Goal: Check status: Check status

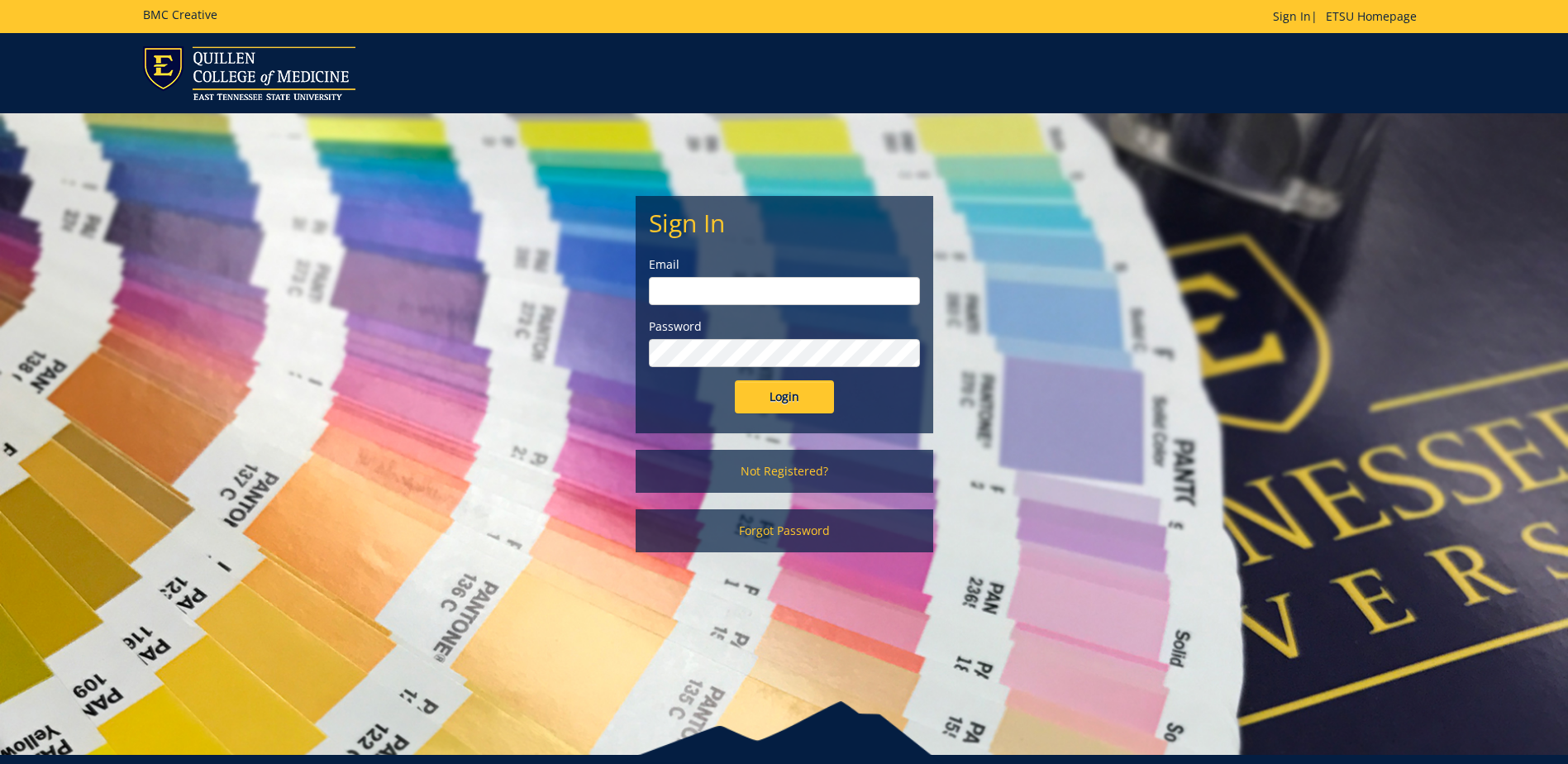
type input "[EMAIL_ADDRESS][DOMAIN_NAME]"
click at [831, 401] on input "Login" at bounding box center [784, 397] width 100 height 33
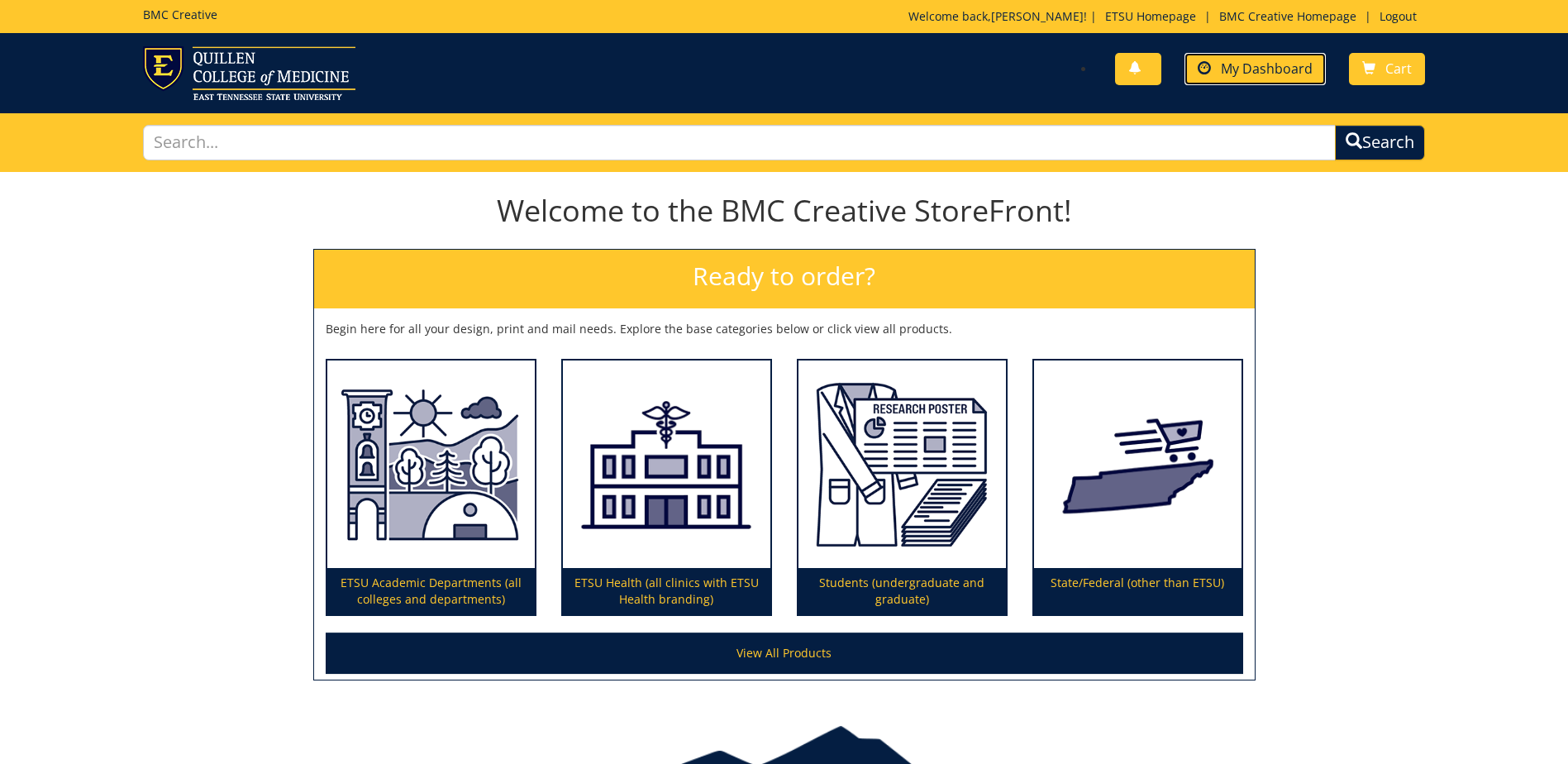
click at [1307, 72] on span "My Dashboard" at bounding box center [1267, 69] width 92 height 18
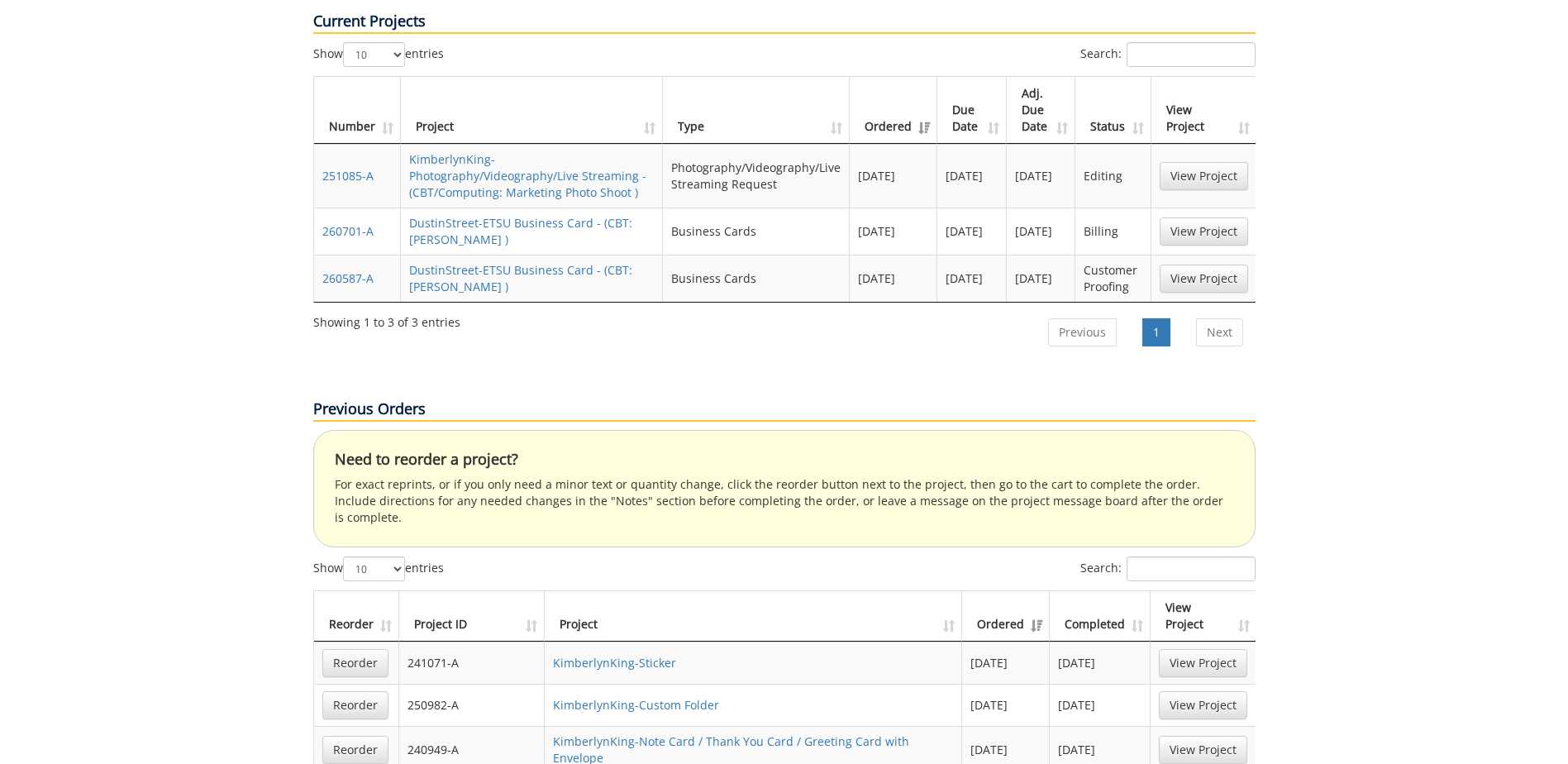
scroll to position [496, 0]
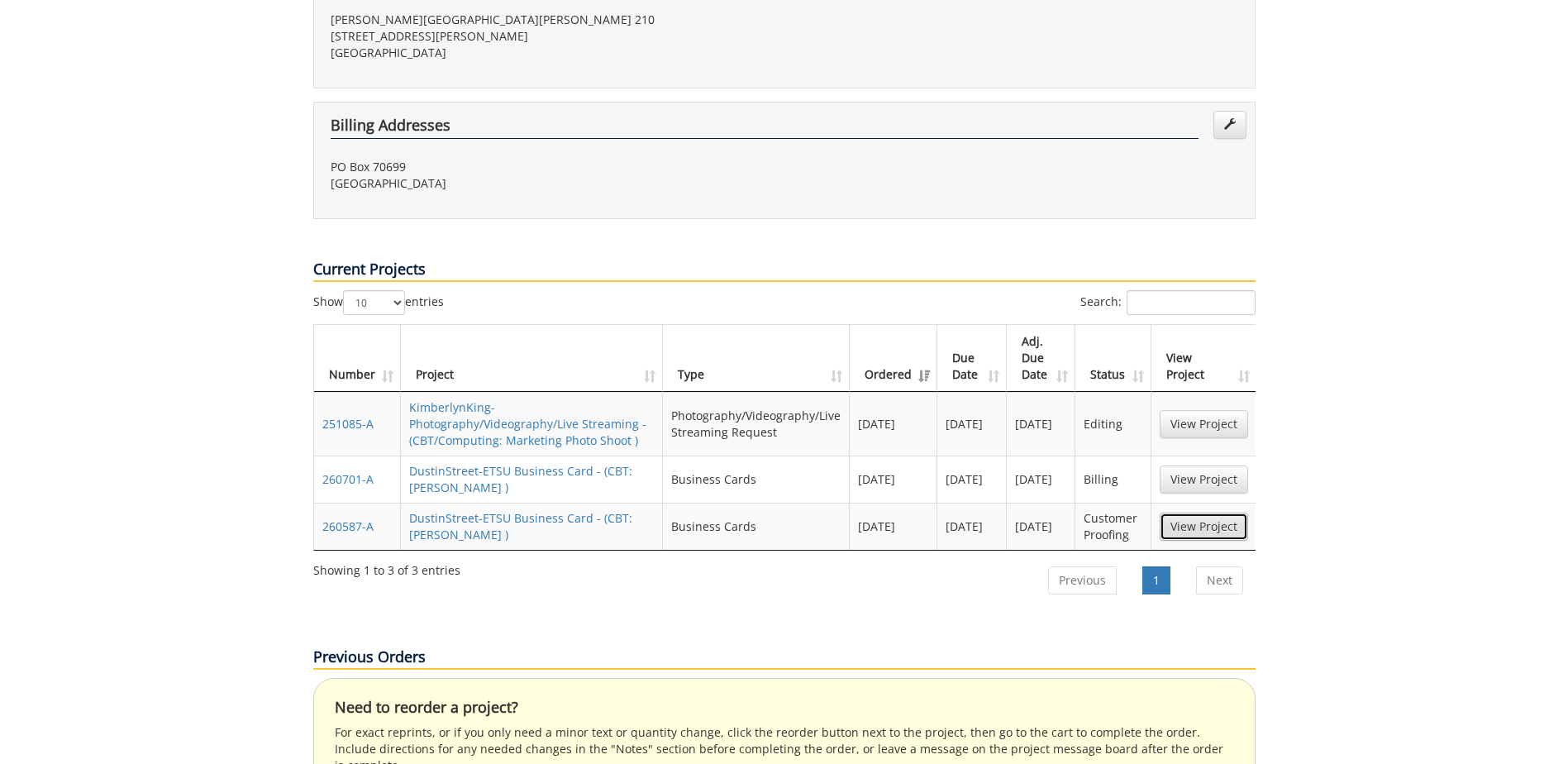
click at [1196, 513] on link "View Project" at bounding box center [1203, 527] width 89 height 28
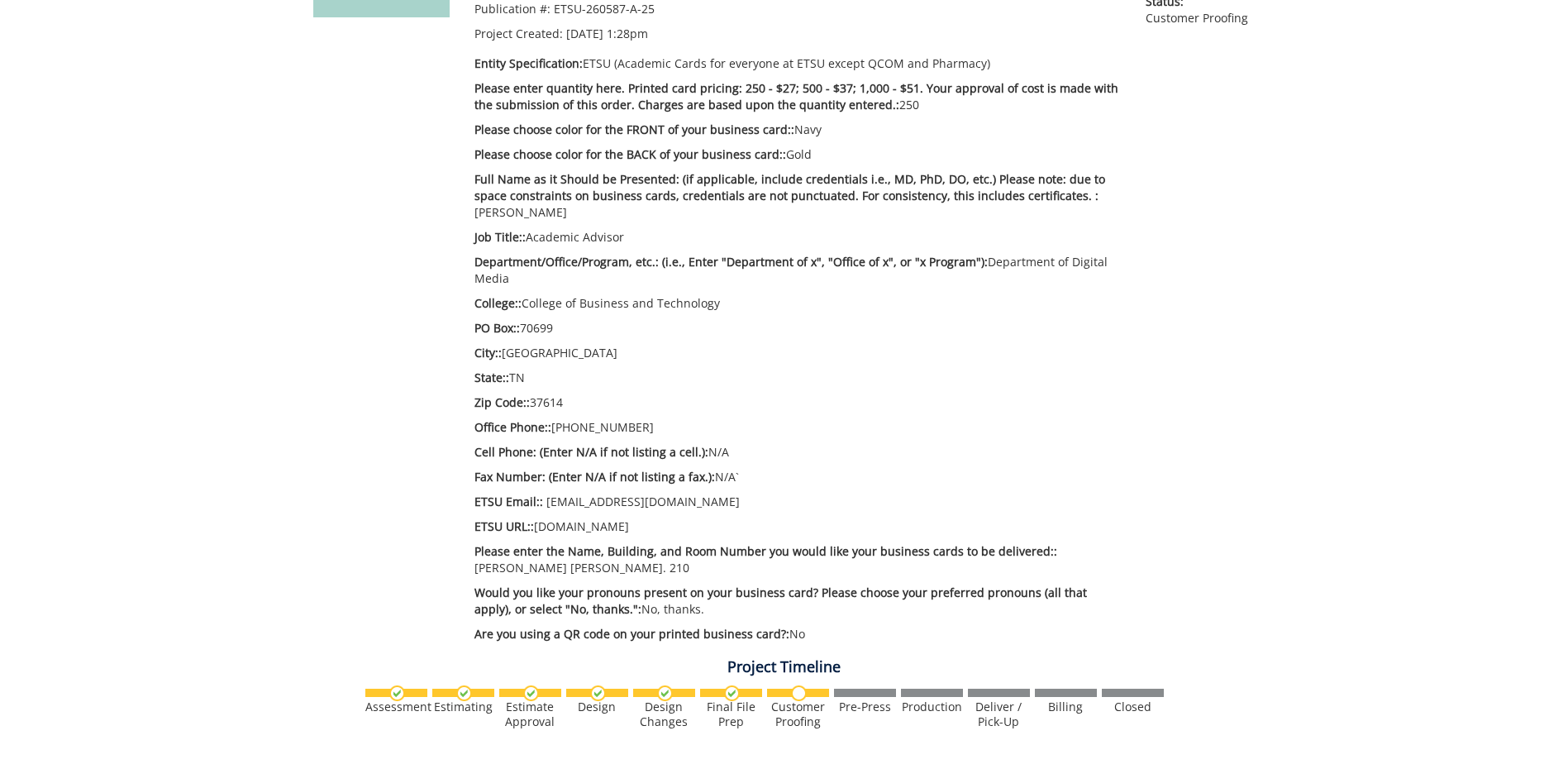
scroll to position [744, 0]
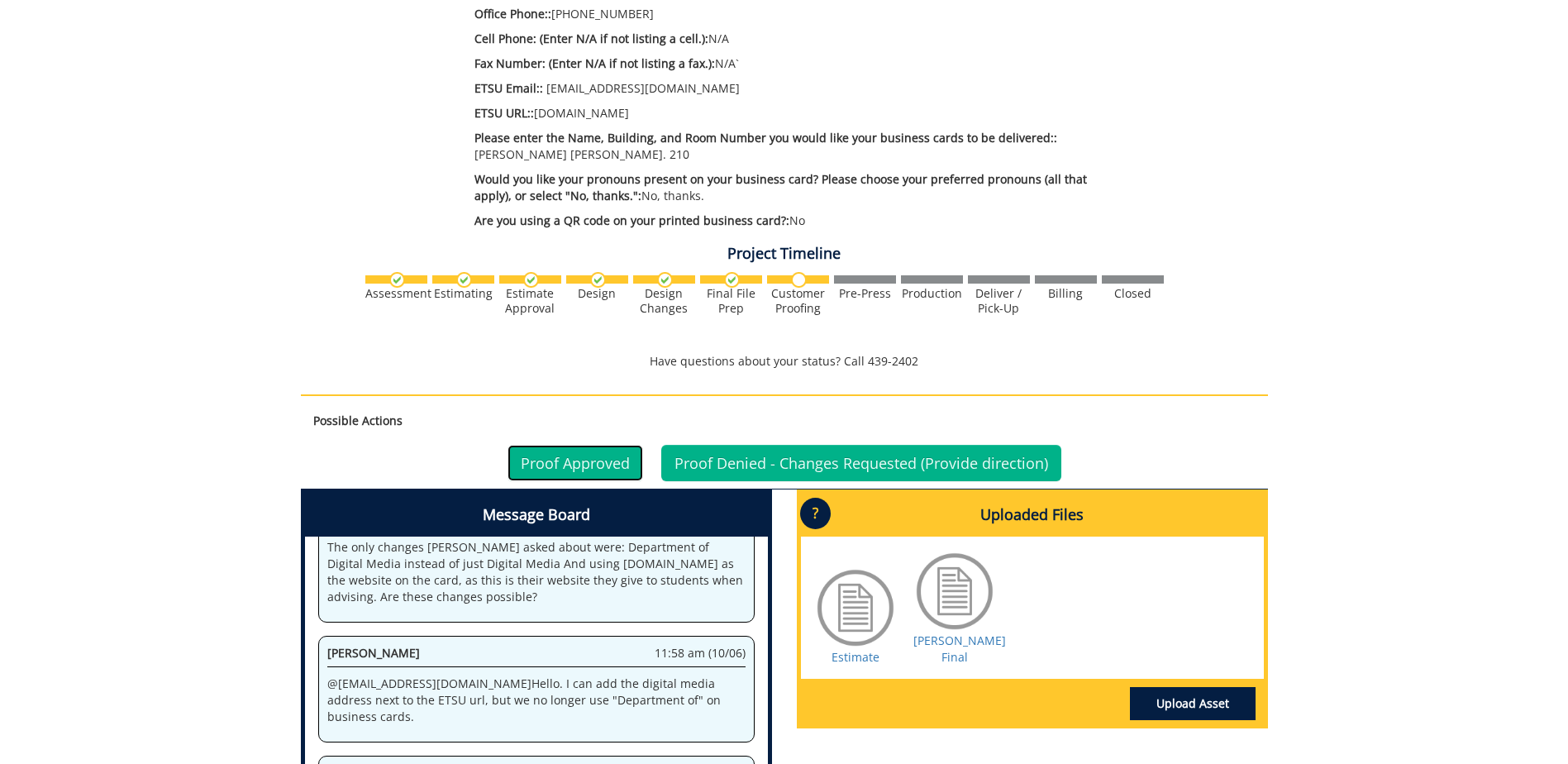
click at [595, 460] on link "Proof Approved" at bounding box center [575, 463] width 135 height 36
